Goal: Transaction & Acquisition: Book appointment/travel/reservation

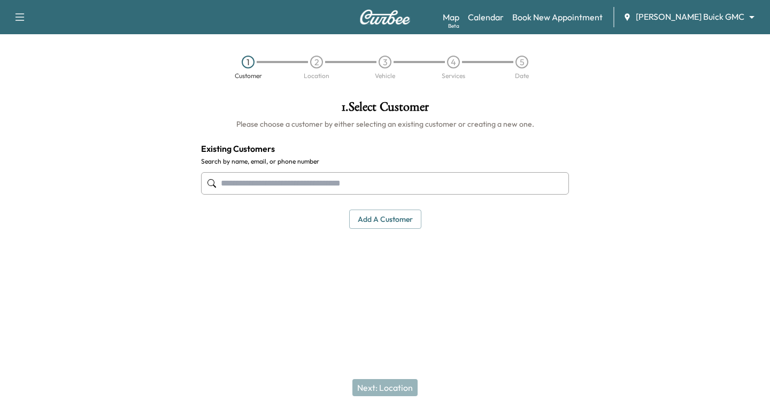
click at [218, 182] on div at bounding box center [211, 183] width 13 height 13
click at [221, 184] on input "text" at bounding box center [385, 183] width 368 height 22
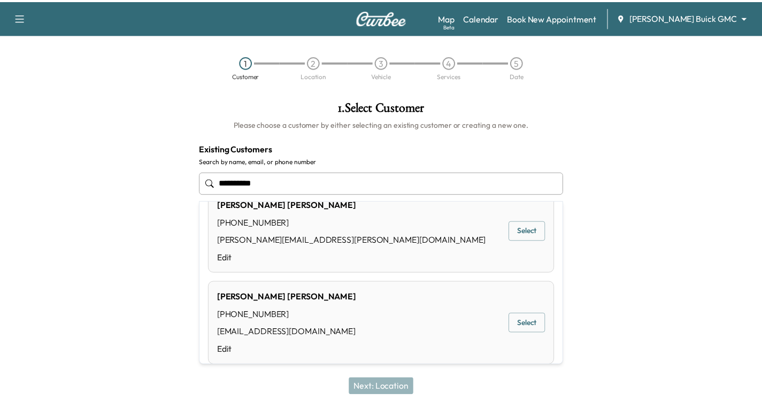
scroll to position [38, 0]
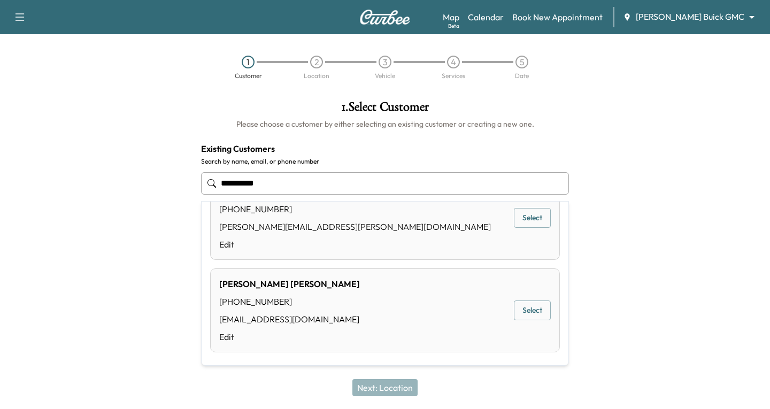
click at [522, 310] on button "Select" at bounding box center [532, 310] width 37 height 20
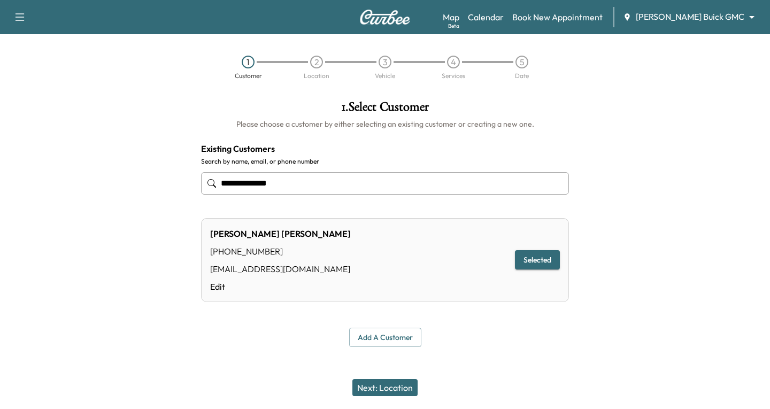
type input "**********"
click at [402, 388] on button "Next: Location" at bounding box center [384, 387] width 65 height 17
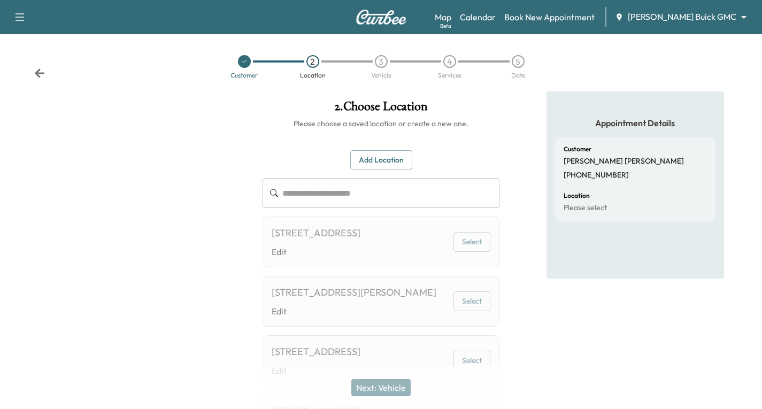
scroll to position [0, 0]
click at [372, 158] on button "Add Location" at bounding box center [381, 161] width 62 height 20
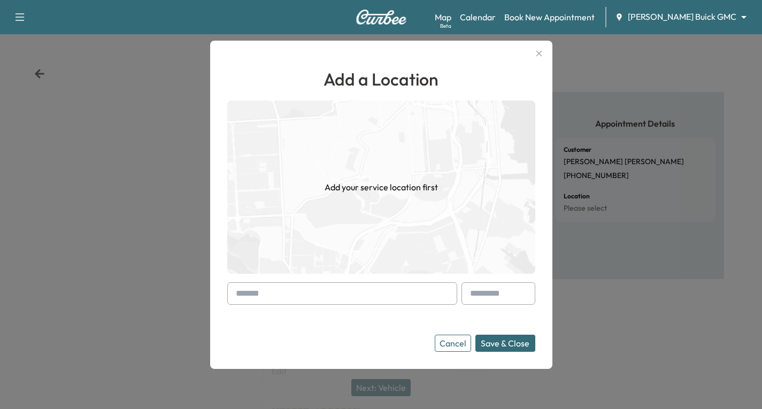
click at [233, 292] on div at bounding box center [342, 293] width 230 height 22
click at [233, 292] on input "text" at bounding box center [342, 293] width 230 height 22
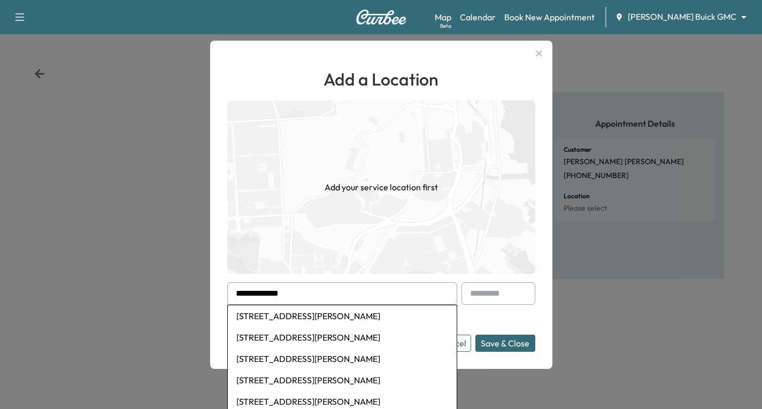
click at [311, 319] on li "[STREET_ADDRESS][PERSON_NAME]" at bounding box center [342, 315] width 229 height 21
type input "**********"
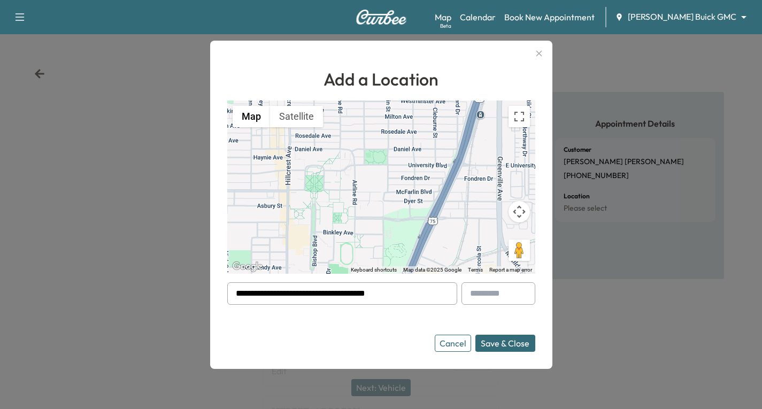
click at [512, 343] on button "Save & Close" at bounding box center [505, 343] width 60 height 17
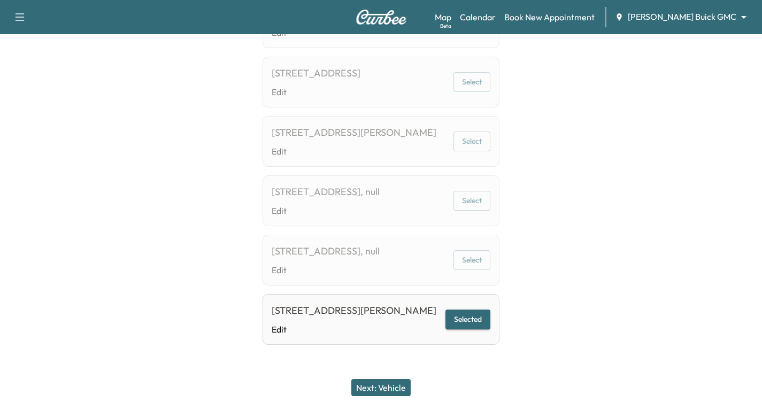
scroll to position [1201, 0]
click at [471, 310] on button "Selected" at bounding box center [467, 320] width 45 height 20
click at [390, 388] on button "Next: Vehicle" at bounding box center [380, 387] width 59 height 17
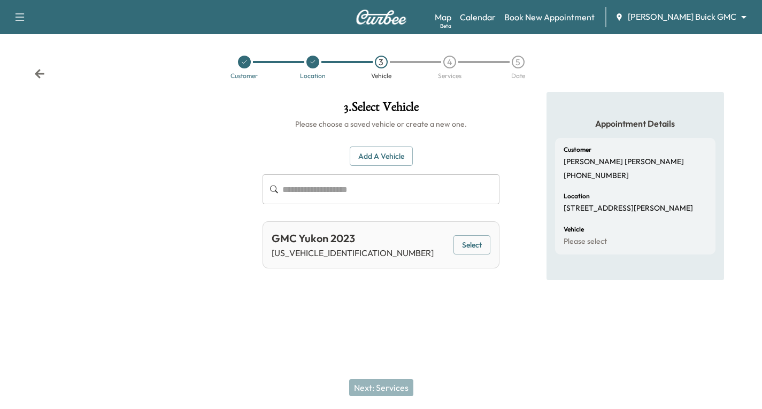
scroll to position [0, 0]
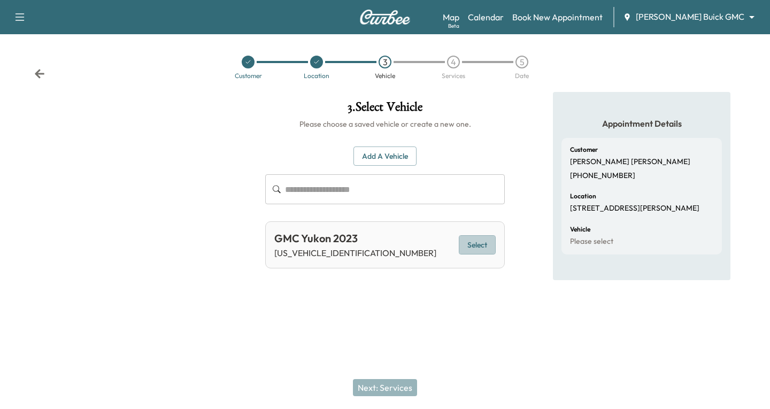
click at [471, 246] on button "Select" at bounding box center [477, 245] width 37 height 20
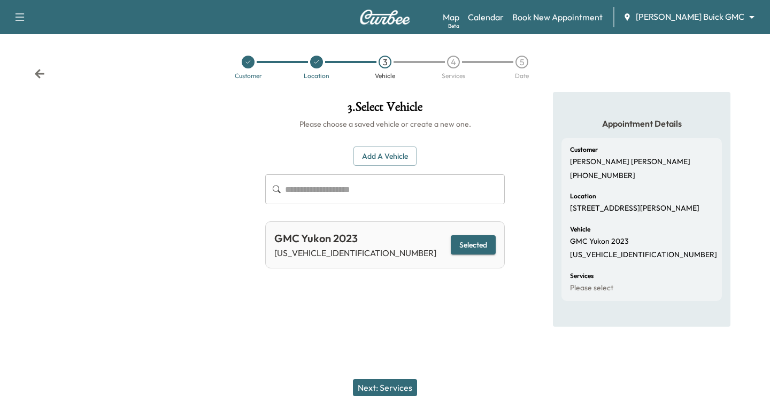
click at [396, 386] on button "Next: Services" at bounding box center [385, 387] width 64 height 17
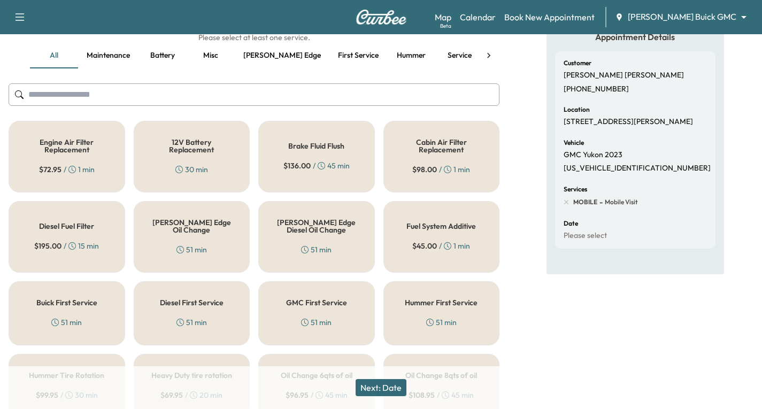
scroll to position [107, 0]
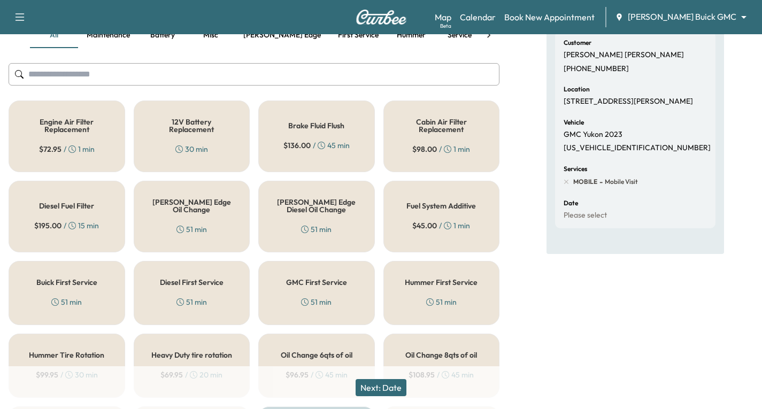
click at [171, 213] on div "[PERSON_NAME] Edge Oil Change 51 min" at bounding box center [192, 217] width 117 height 72
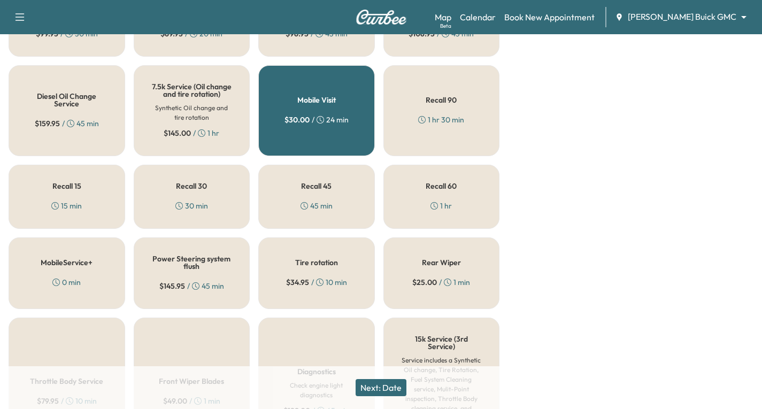
scroll to position [535, 0]
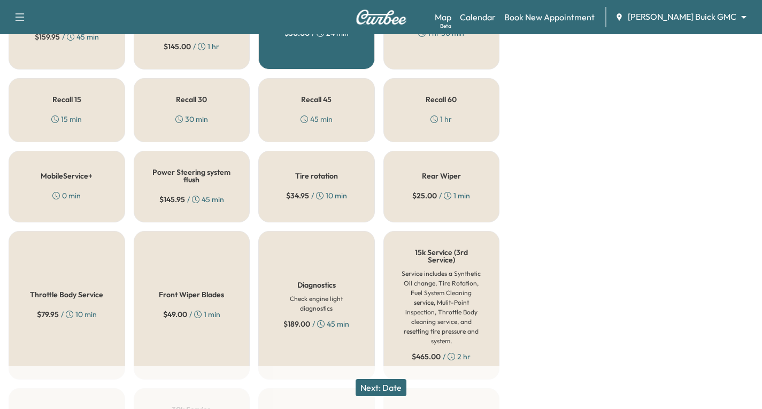
click at [309, 189] on div "Tire rotation $ 34.95 / 10 min" at bounding box center [316, 187] width 117 height 72
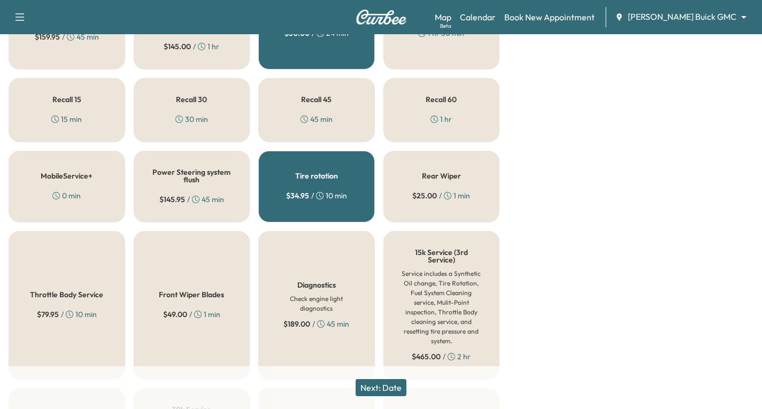
click at [389, 388] on button "Next: Date" at bounding box center [380, 387] width 51 height 17
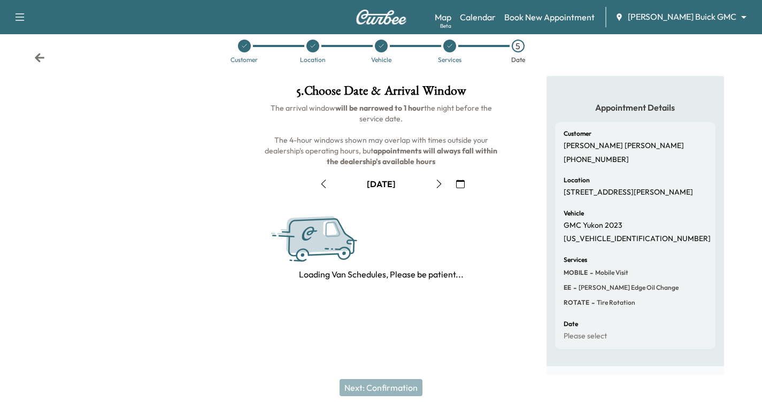
scroll to position [126, 0]
